Goal: Task Accomplishment & Management: Manage account settings

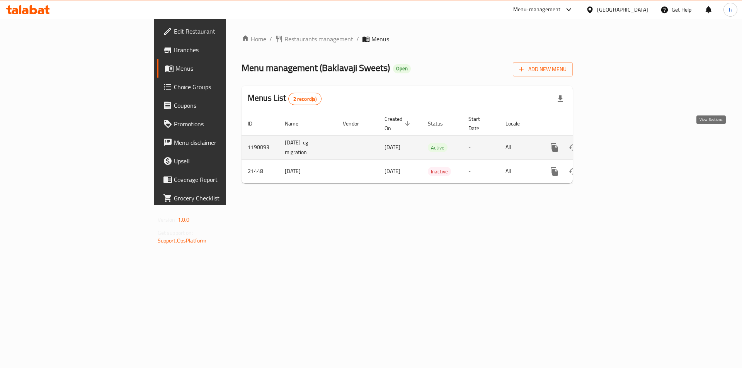
click at [615, 143] on icon "enhanced table" at bounding box center [610, 147] width 9 height 9
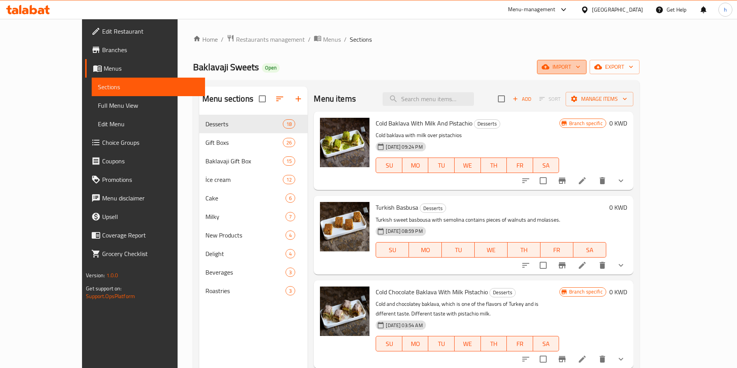
click at [580, 67] on span "import" at bounding box center [561, 67] width 37 height 10
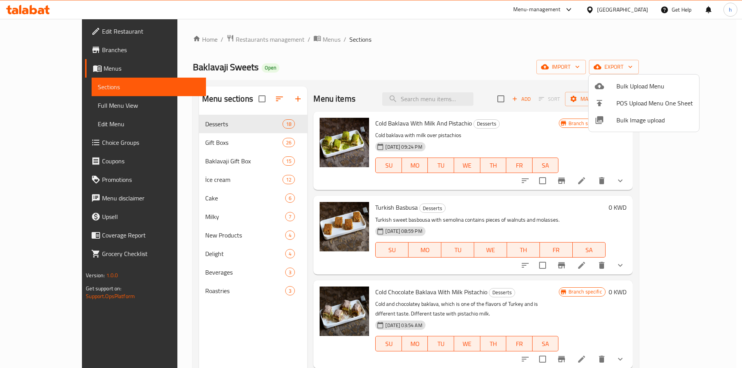
click at [595, 61] on div at bounding box center [371, 184] width 742 height 368
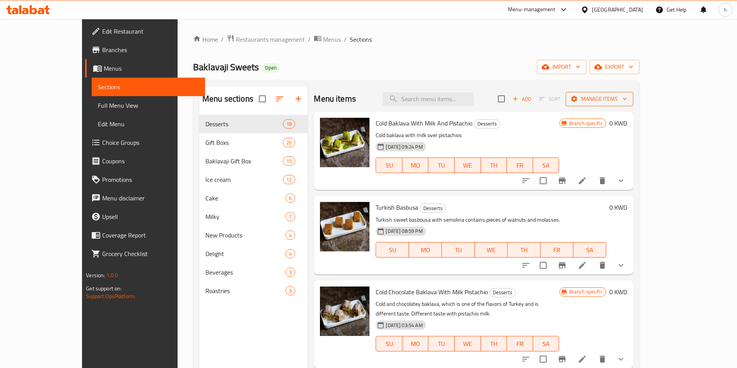
click at [627, 96] on span "Manage items" at bounding box center [598, 99] width 55 height 10
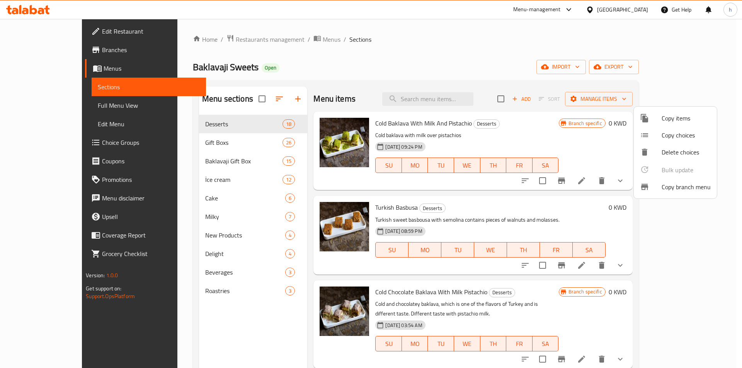
click at [674, 183] on span "Copy branch menu" at bounding box center [686, 187] width 49 height 9
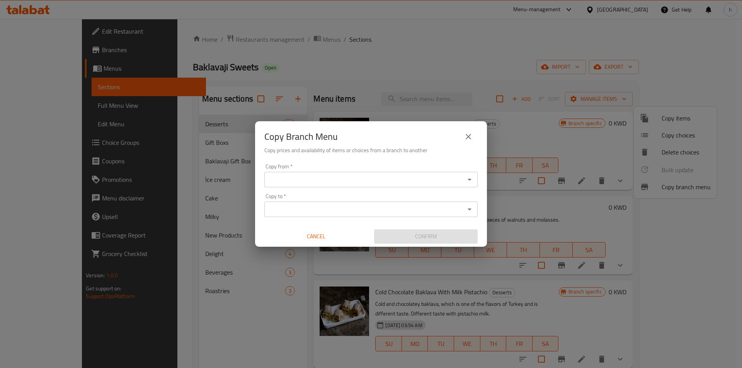
click at [469, 183] on icon "Open" at bounding box center [469, 179] width 9 height 9
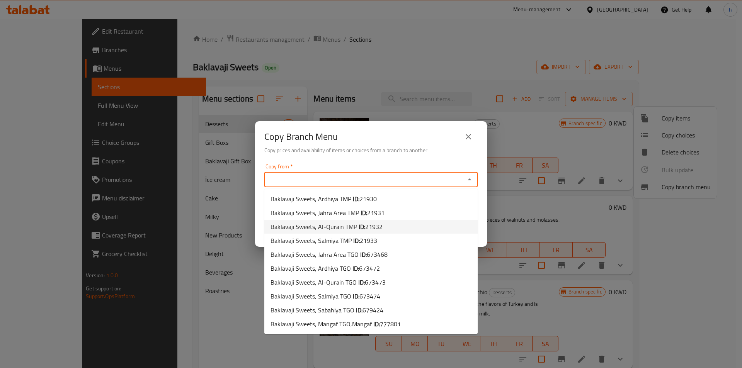
click at [383, 227] on li "Baklavaji Sweets, Al-Qurain TMP ID: 21932" at bounding box center [370, 227] width 213 height 14
type input "Baklavaji Sweets, Al-Qurain TMP"
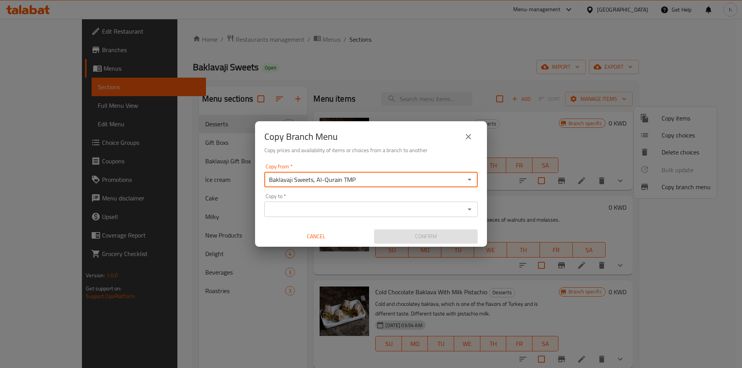
click at [387, 214] on input "Copy to   *" at bounding box center [365, 209] width 196 height 11
click at [472, 136] on icon "close" at bounding box center [468, 136] width 9 height 9
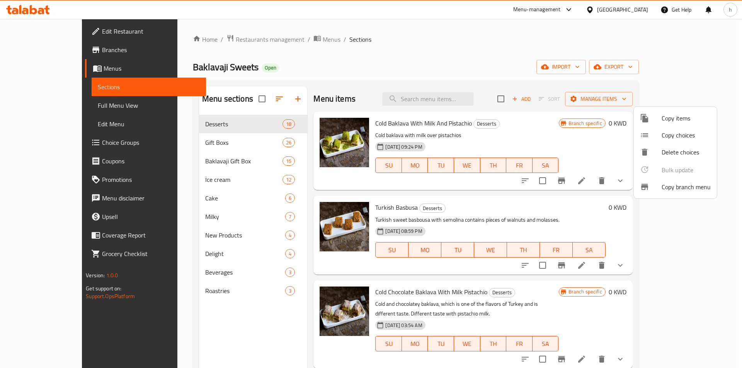
click at [63, 46] on div at bounding box center [371, 184] width 742 height 368
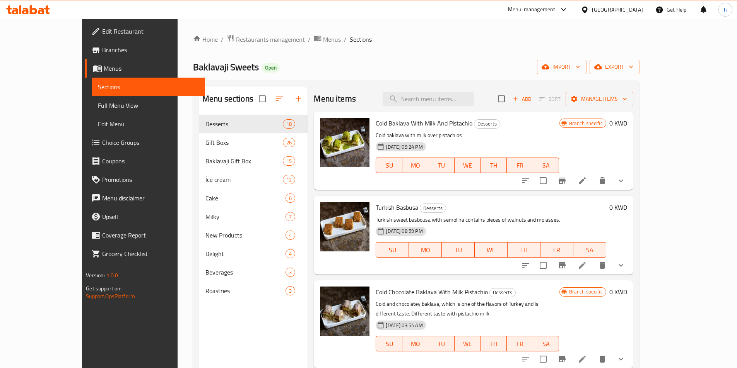
click at [102, 46] on span "Branches" at bounding box center [150, 49] width 97 height 9
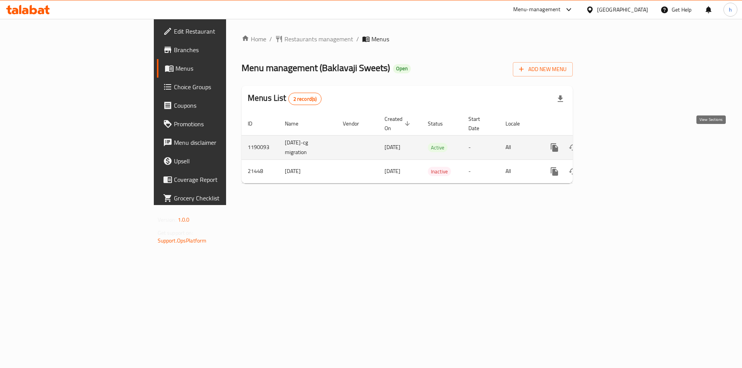
click at [615, 143] on icon "enhanced table" at bounding box center [610, 147] width 9 height 9
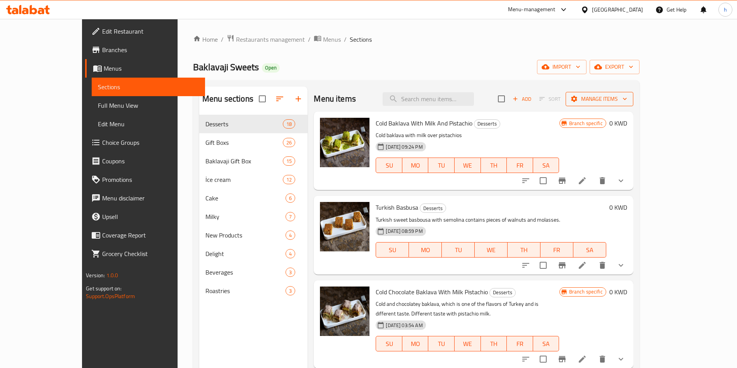
click at [627, 99] on span "Manage items" at bounding box center [598, 99] width 55 height 10
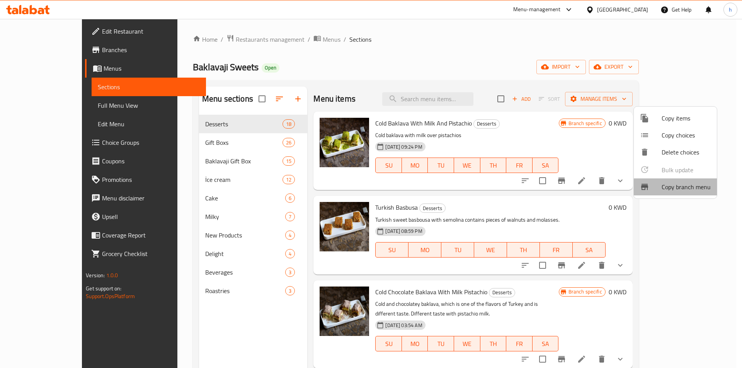
click at [676, 187] on span "Copy branch menu" at bounding box center [686, 187] width 49 height 9
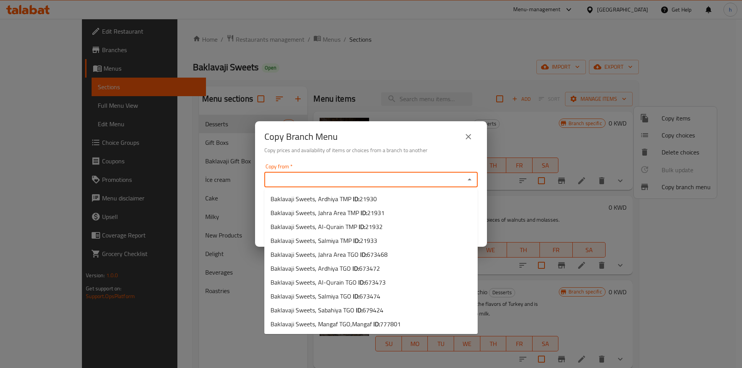
click at [398, 183] on input "Copy from   *" at bounding box center [365, 179] width 196 height 11
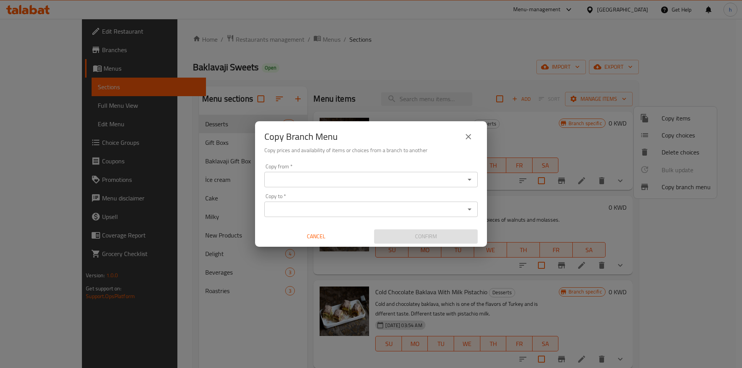
click at [327, 175] on input "Copy from   *" at bounding box center [365, 179] width 196 height 11
click at [353, 179] on input "Copy from   *" at bounding box center [365, 179] width 196 height 11
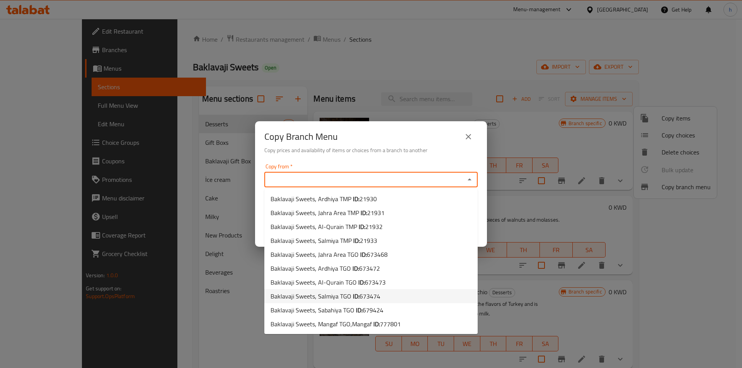
click at [384, 297] on li "Baklavaji Sweets, Salmiya TGO ID: 673474" at bounding box center [370, 297] width 213 height 14
type input "Baklavaji Sweets, Salmiya TGO"
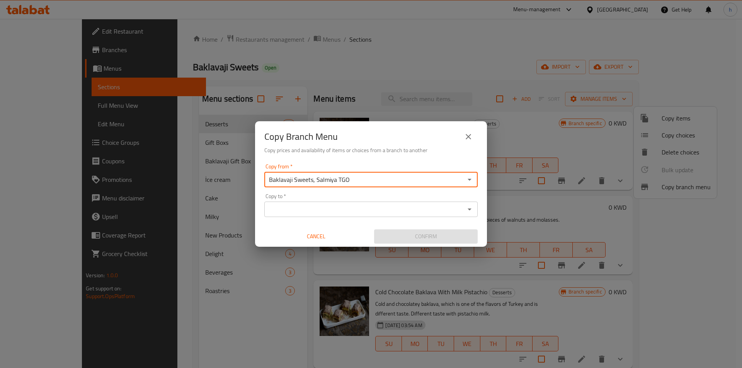
click at [373, 211] on input "Copy to   *" at bounding box center [365, 209] width 196 height 11
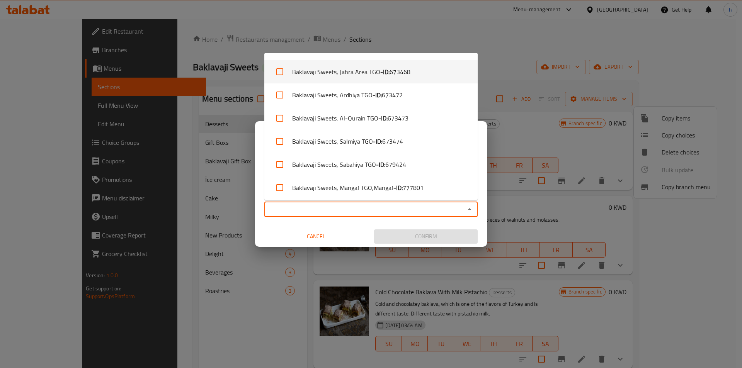
scroll to position [91, 0]
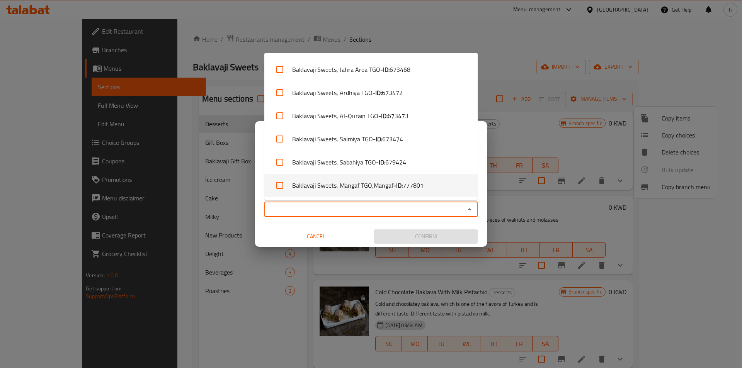
click at [391, 182] on li "Baklavaji Sweets, Mangaf TGO,Mangaf - ID: 777801" at bounding box center [370, 185] width 213 height 23
checkbox input "true"
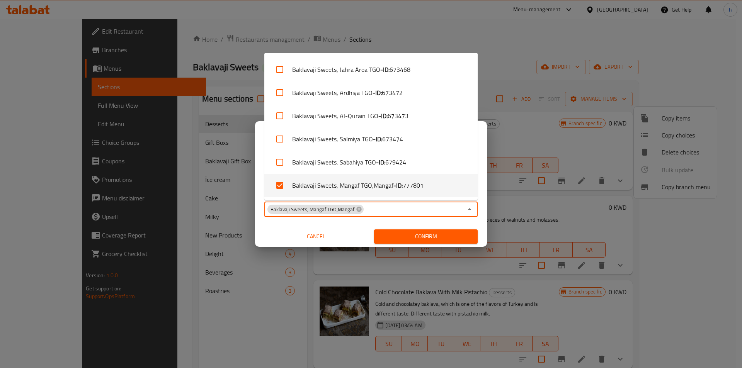
click at [246, 276] on div "Copy Branch Menu Copy prices and availability of items or choices from a branch…" at bounding box center [371, 184] width 742 height 368
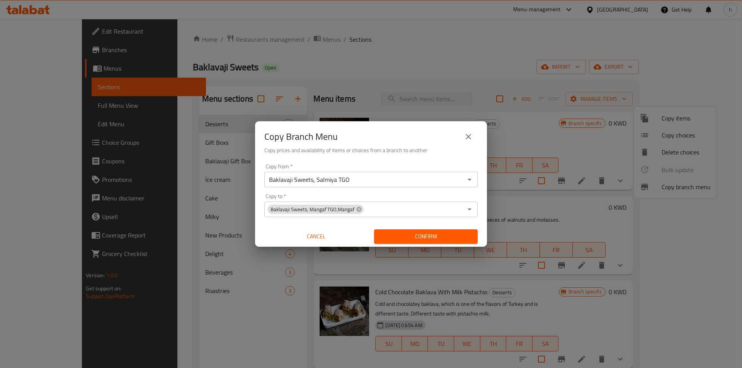
click at [423, 233] on span "Confirm" at bounding box center [425, 237] width 91 height 10
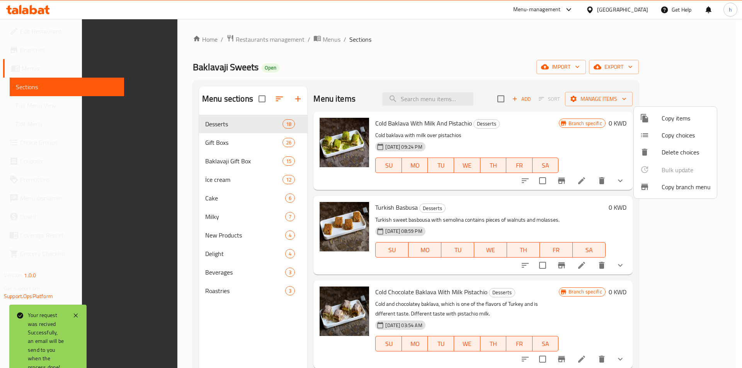
scroll to position [108, 0]
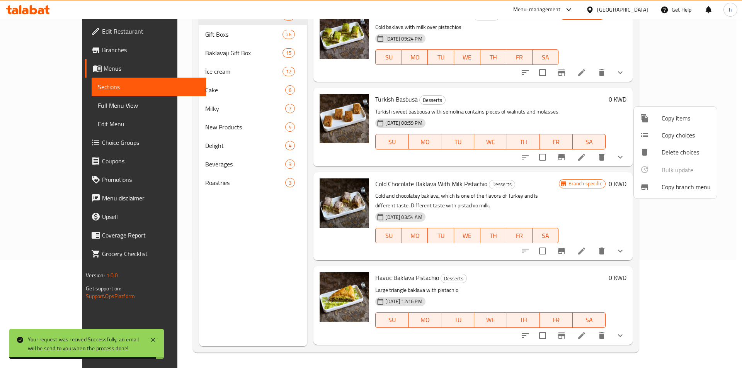
click at [56, 108] on div at bounding box center [371, 184] width 742 height 368
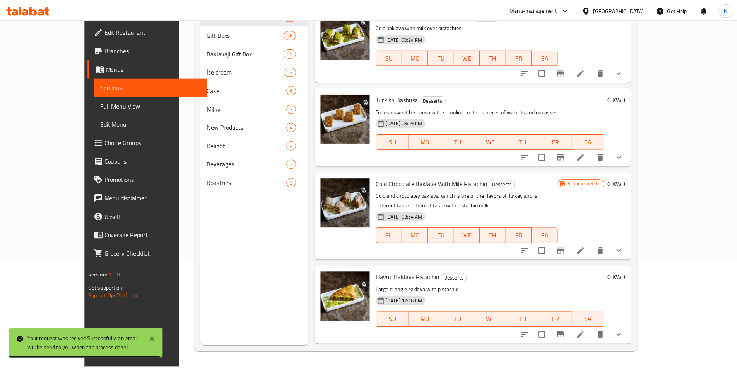
scroll to position [0, 0]
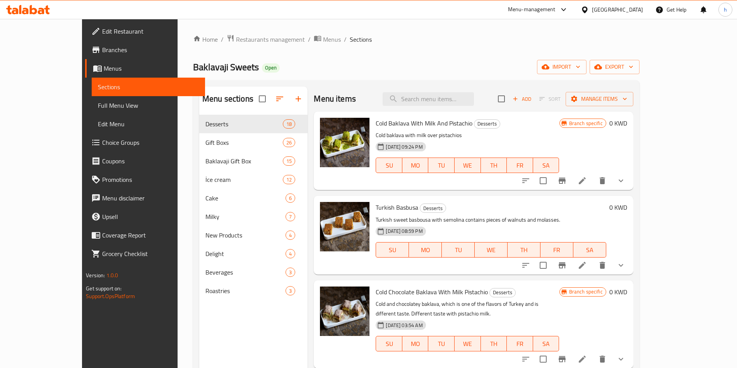
click at [98, 106] on span "Full Menu View" at bounding box center [148, 105] width 101 height 9
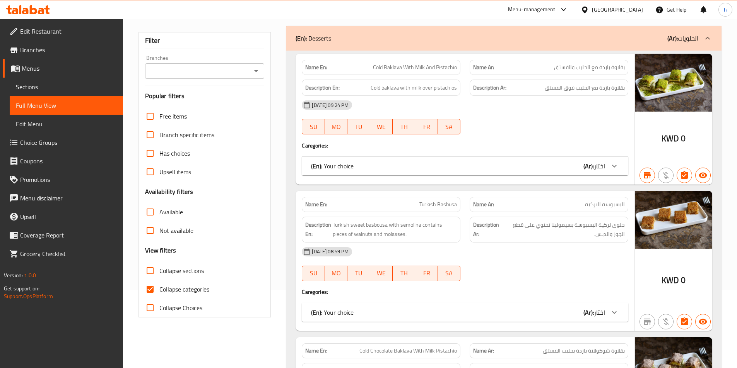
scroll to position [155, 0]
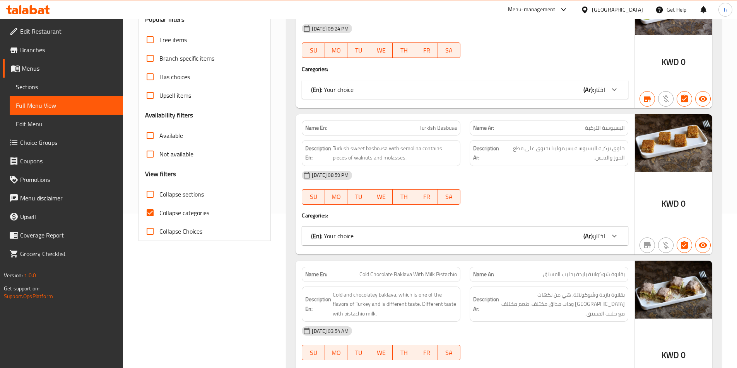
click at [179, 212] on span "Collapse categories" at bounding box center [184, 212] width 50 height 9
click at [159, 212] on input "Collapse categories" at bounding box center [150, 213] width 19 height 19
checkbox input "false"
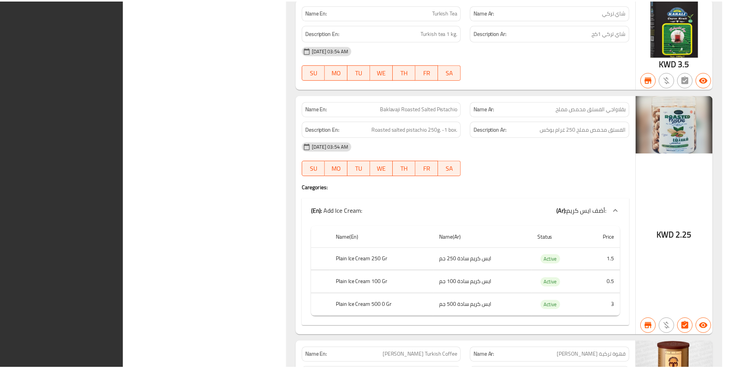
scroll to position [26950, 0]
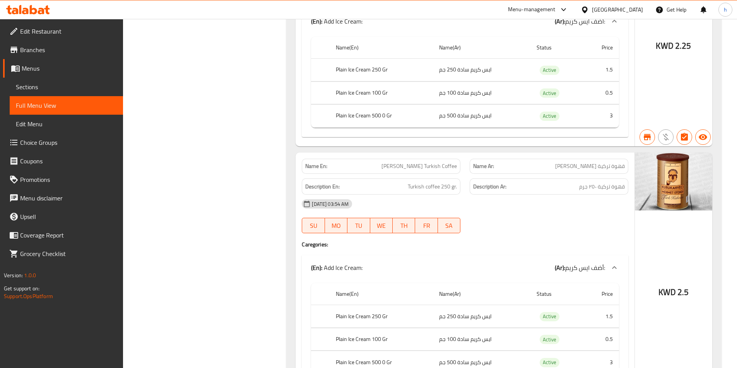
click at [56, 51] on span "Branches" at bounding box center [68, 49] width 97 height 9
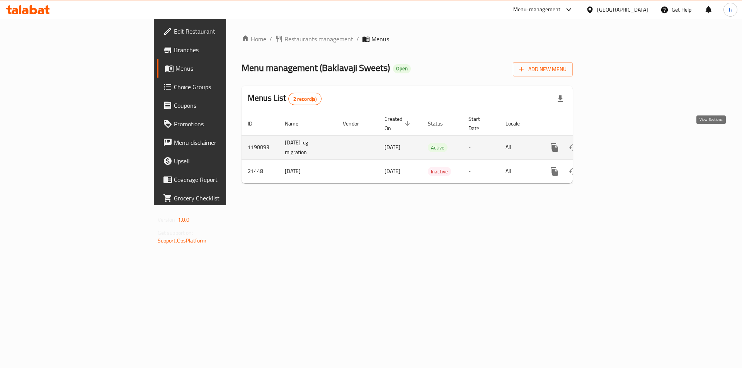
click at [615, 143] on icon "enhanced table" at bounding box center [610, 147] width 9 height 9
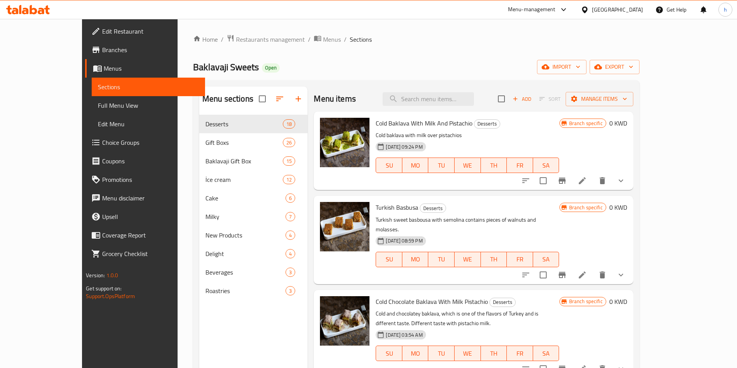
click at [98, 109] on span "Full Menu View" at bounding box center [148, 105] width 101 height 9
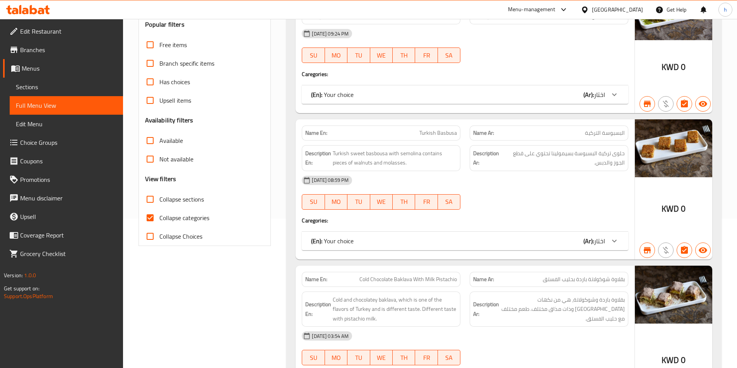
scroll to position [155, 0]
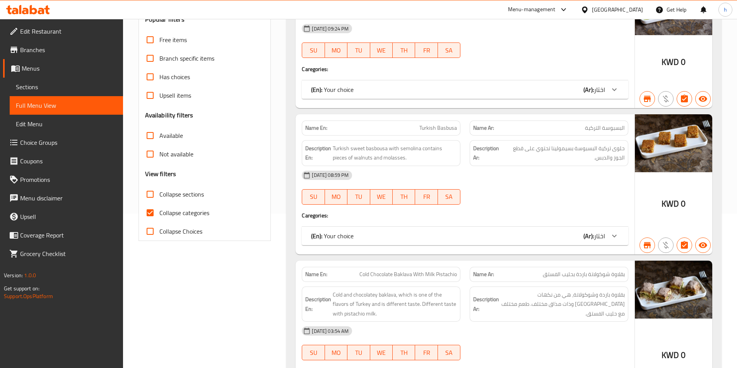
click at [174, 213] on span "Collapse categories" at bounding box center [184, 212] width 50 height 9
click at [159, 213] on input "Collapse categories" at bounding box center [150, 213] width 19 height 19
checkbox input "false"
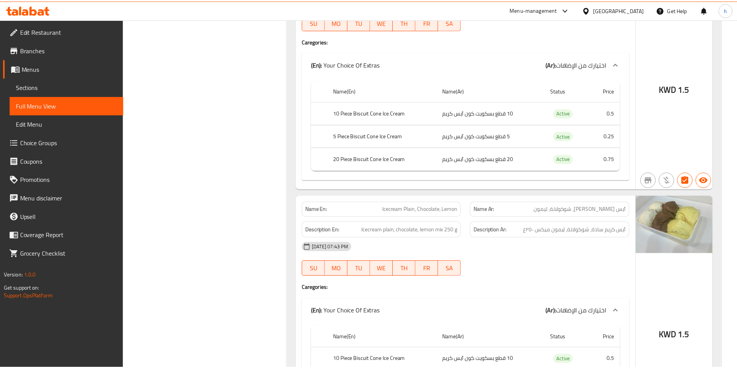
scroll to position [22098, 0]
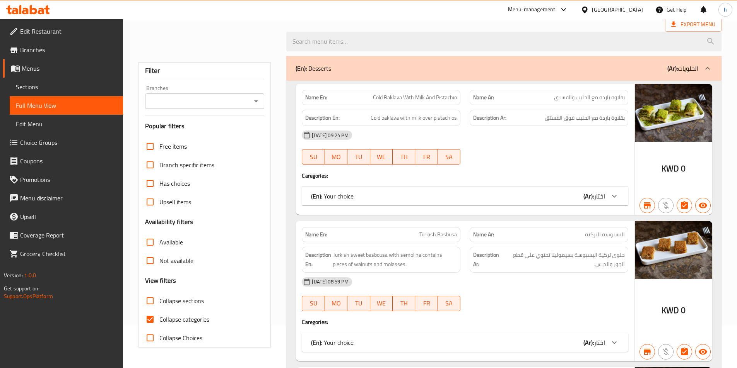
scroll to position [116, 0]
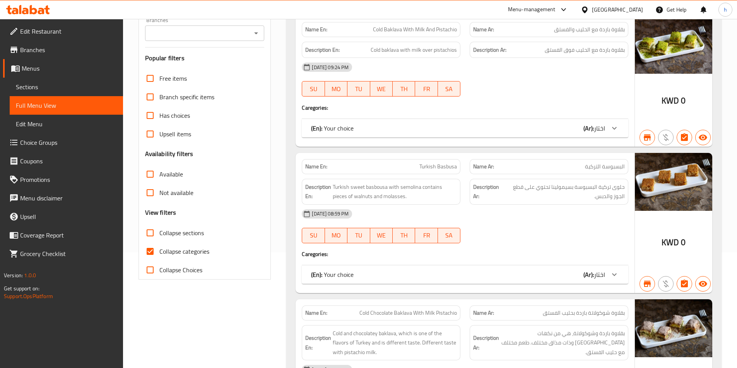
click at [179, 248] on span "Collapse categories" at bounding box center [184, 251] width 50 height 9
click at [159, 248] on input "Collapse categories" at bounding box center [150, 251] width 19 height 19
checkbox input "false"
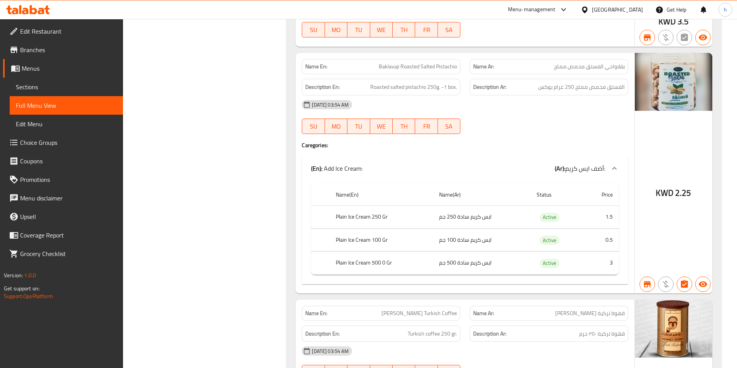
scroll to position [26757, 0]
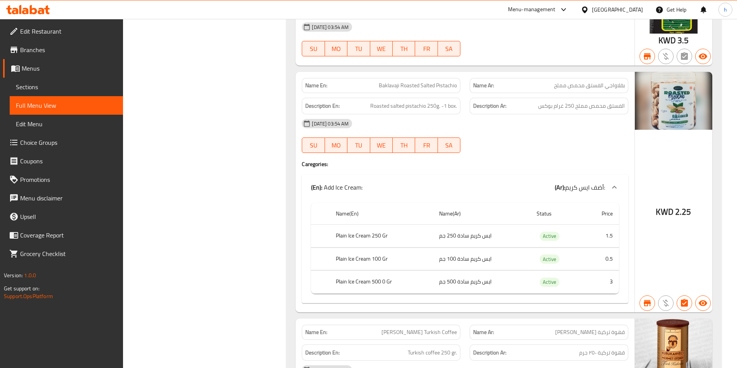
click at [61, 49] on span "Branches" at bounding box center [68, 49] width 97 height 9
